Goal: Task Accomplishment & Management: Complete application form

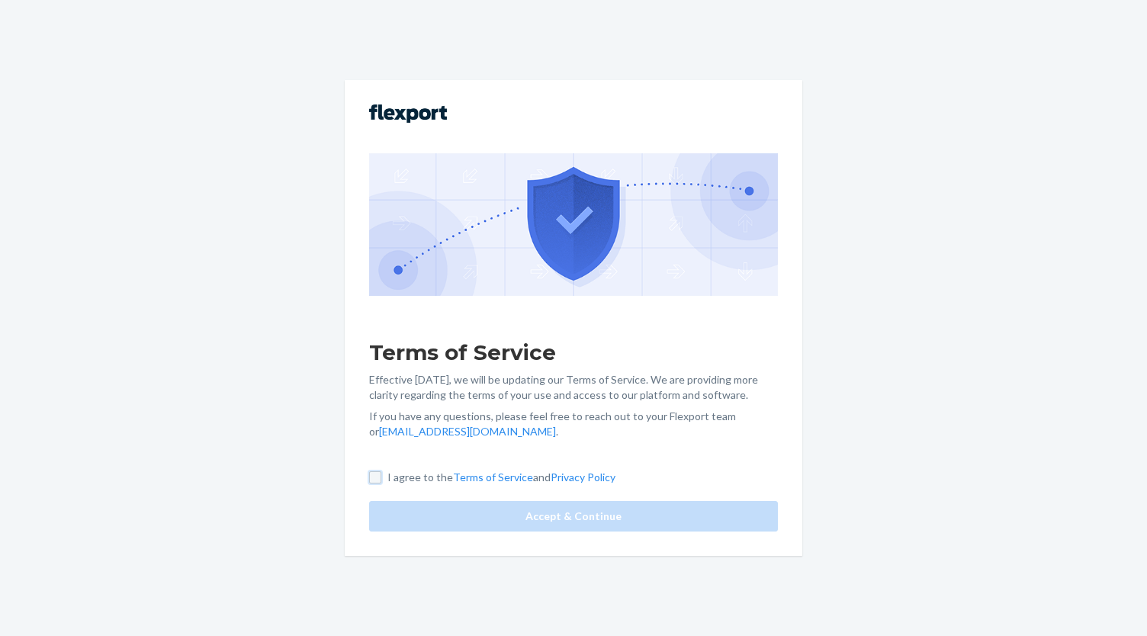
click at [369, 480] on input "I agree to the Terms of Service and Privacy Policy" at bounding box center [375, 477] width 12 height 12
checkbox input "true"
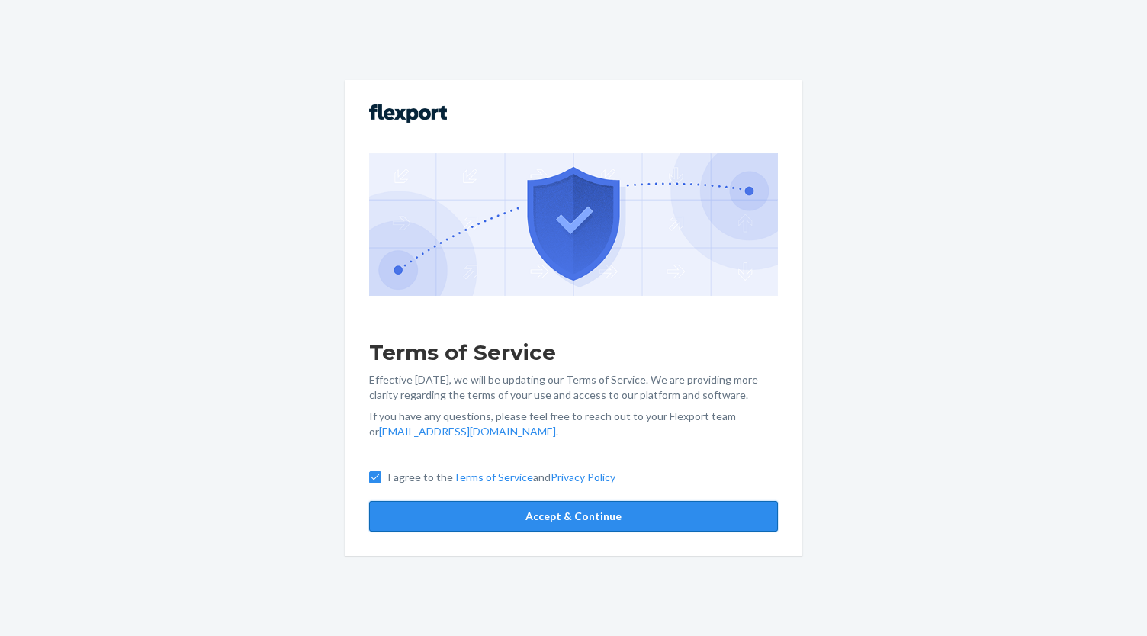
click at [471, 513] on button "Accept & Continue" at bounding box center [573, 516] width 409 height 31
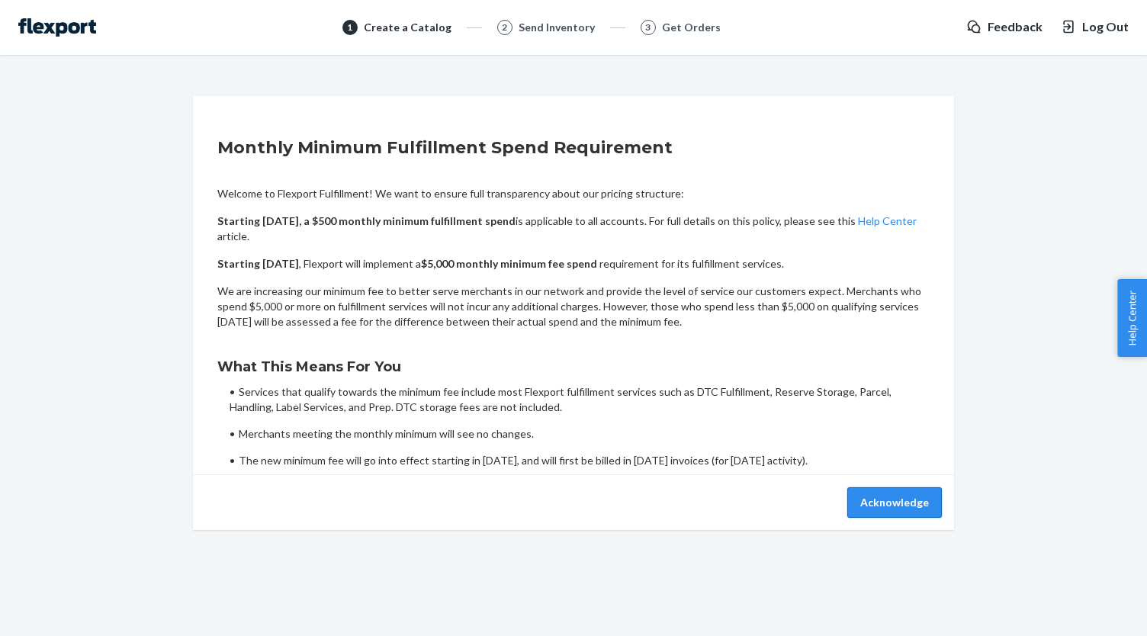
click at [893, 505] on button "Acknowledge" at bounding box center [895, 502] width 95 height 31
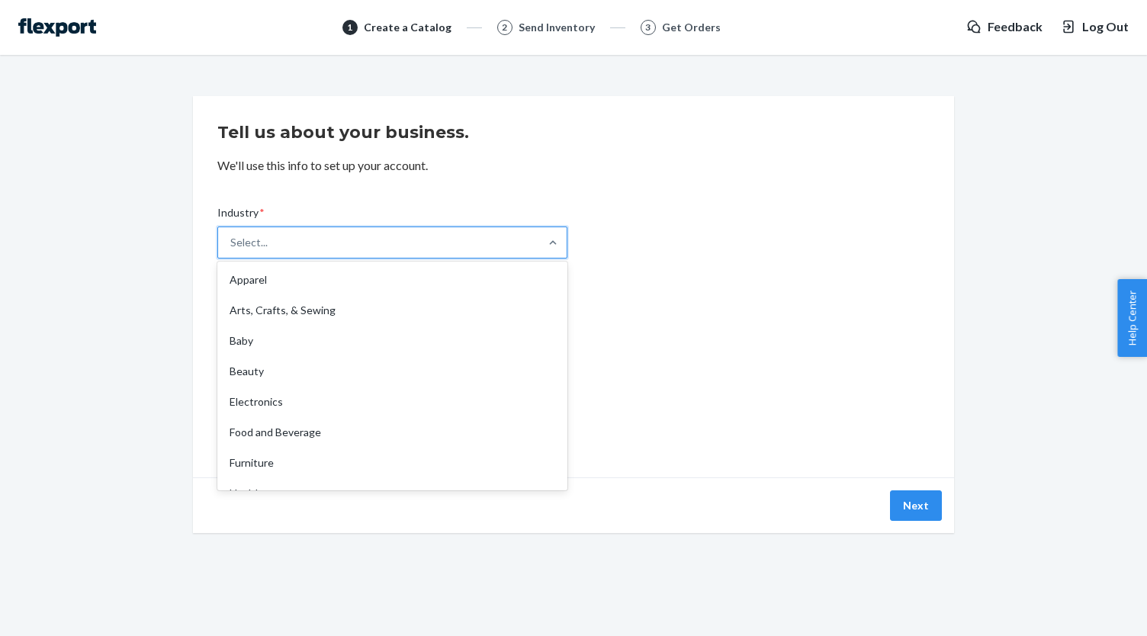
click at [503, 256] on div "Select..." at bounding box center [378, 242] width 321 height 31
click at [232, 250] on input "Industry * option Apparel focused, 1 of 19. 19 results available. Use Up and Do…" at bounding box center [231, 242] width 2 height 15
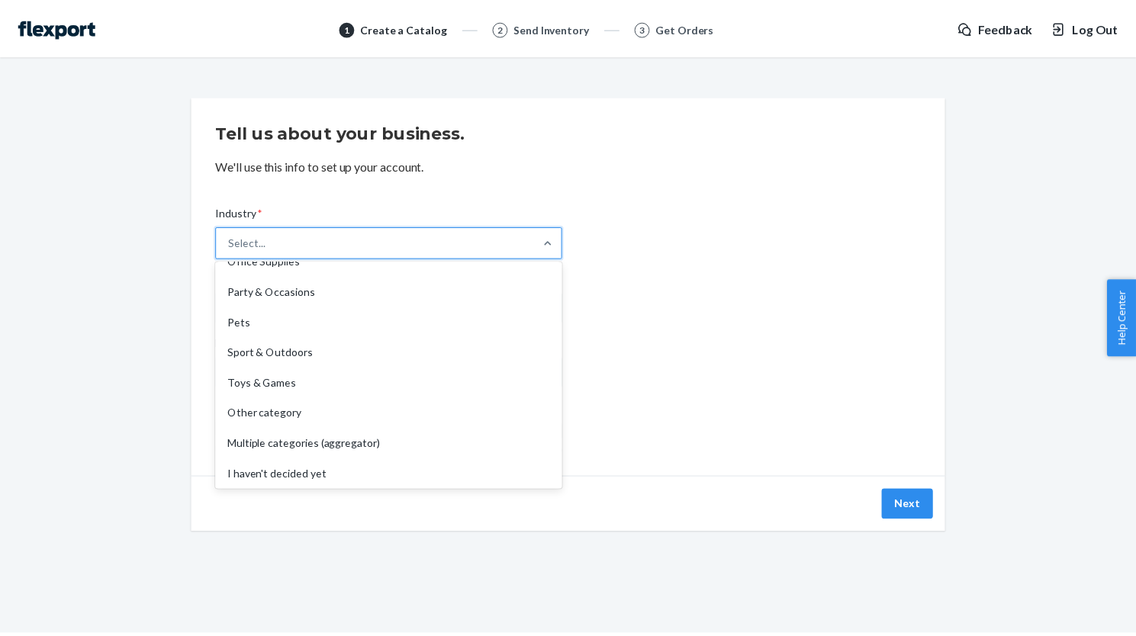
scroll to position [357, 0]
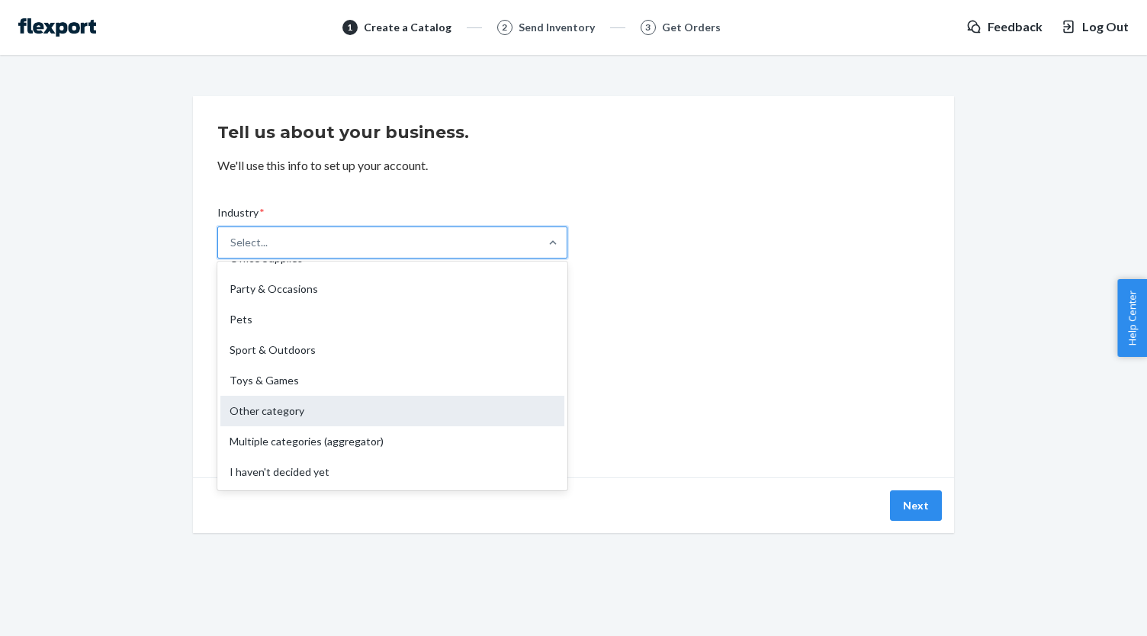
click at [407, 420] on div "Other category" at bounding box center [392, 411] width 344 height 31
click at [232, 250] on input "Industry * option Other category focused, 17 of 19. 19 results available. Use U…" at bounding box center [231, 242] width 2 height 15
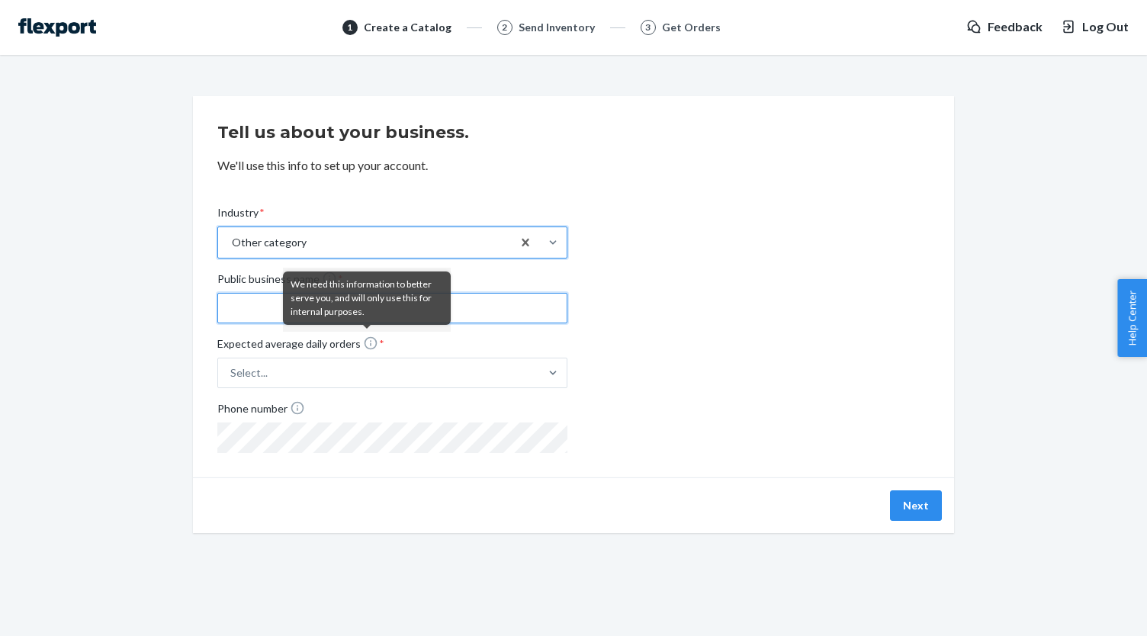
click at [246, 310] on input "Public business name *" at bounding box center [392, 308] width 350 height 31
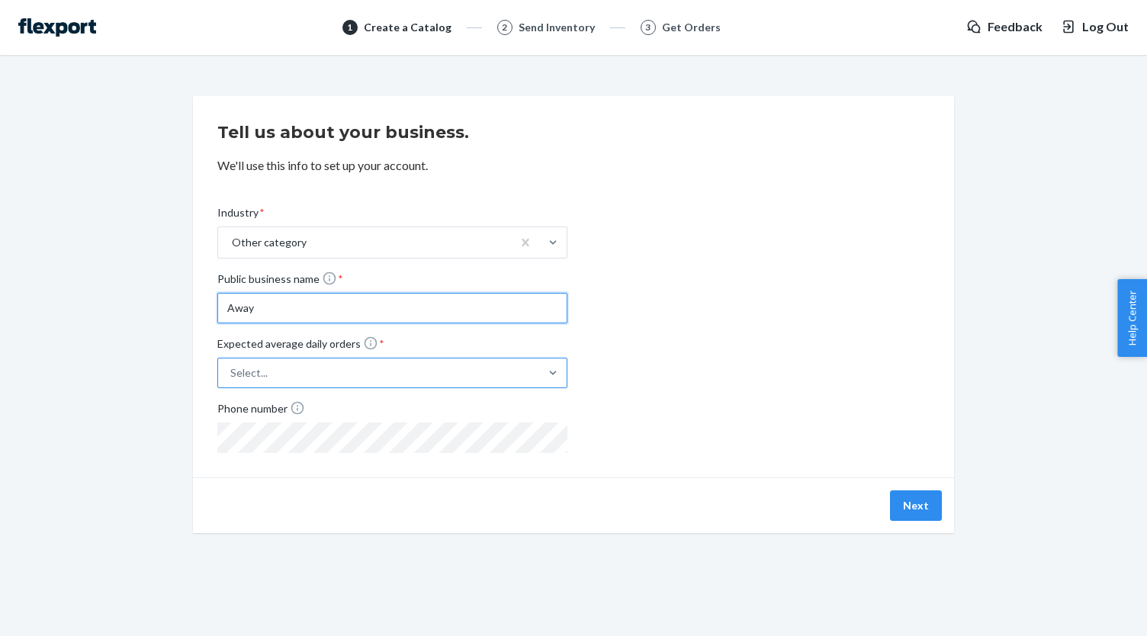
type input "Away"
click at [268, 370] on div "Select..." at bounding box center [378, 372] width 321 height 27
click at [155, 373] on input "Expected average daily orders * Select..." at bounding box center [155, 373] width 0 height 0
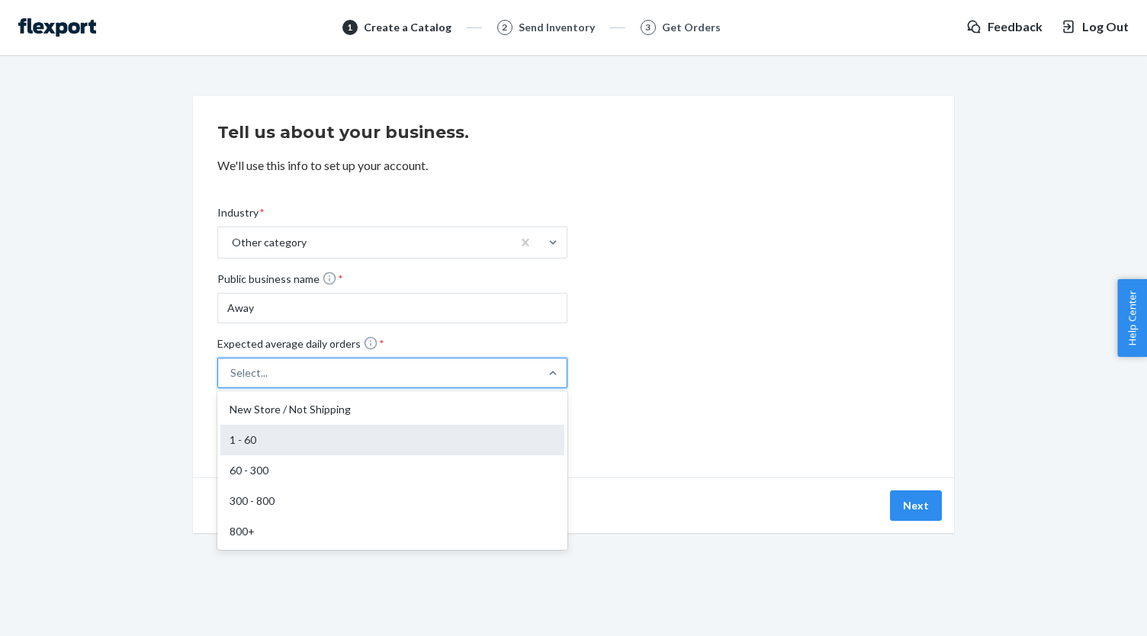
click at [453, 453] on div "1 - 60" at bounding box center [392, 440] width 344 height 31
click at [155, 373] on input "Expected average daily orders * option 1 - 60 focused, 2 of 5. 5 results availa…" at bounding box center [155, 373] width 0 height 0
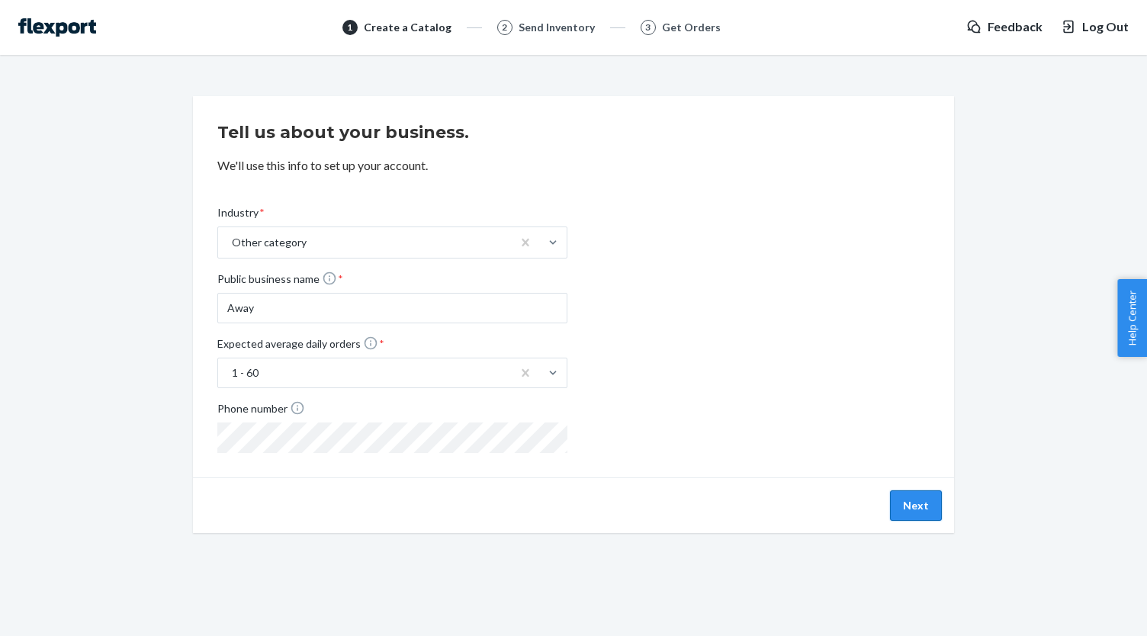
click at [917, 499] on button "Next" at bounding box center [916, 506] width 52 height 31
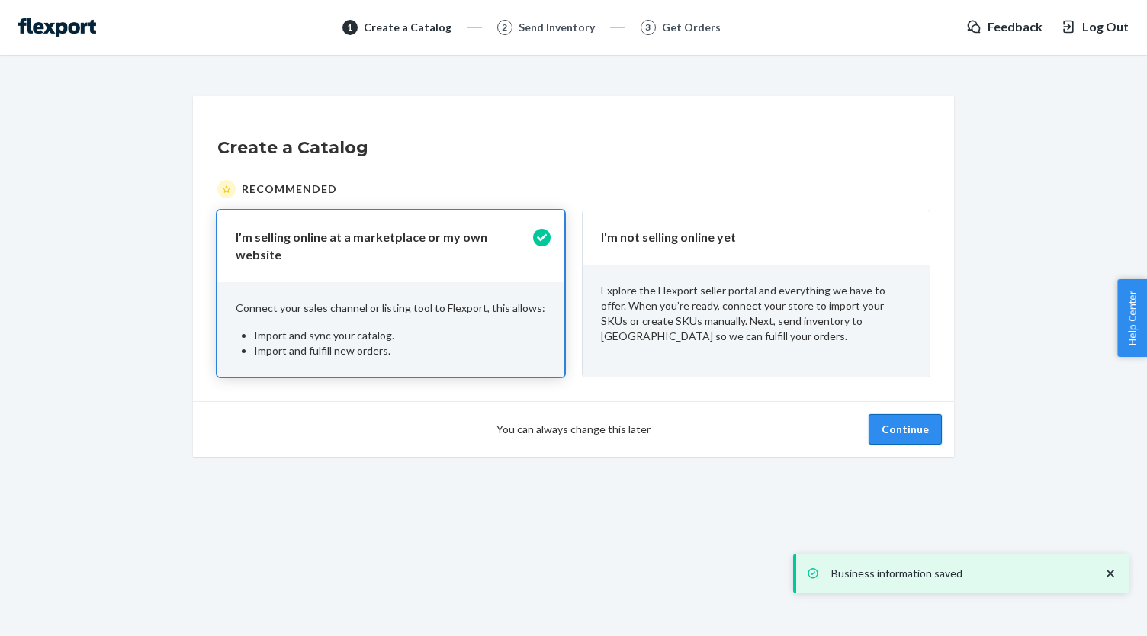
click at [888, 423] on button "Continue" at bounding box center [905, 429] width 73 height 31
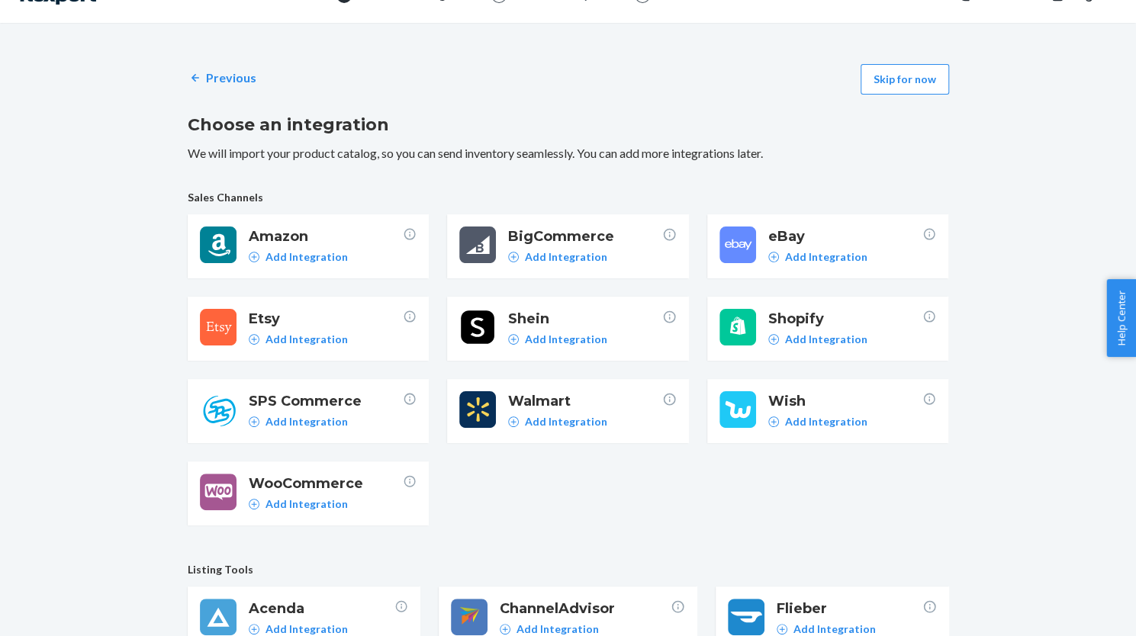
scroll to position [33, 0]
click at [909, 91] on button "Skip for now" at bounding box center [904, 78] width 88 height 31
